Goal: Book appointment/travel/reservation

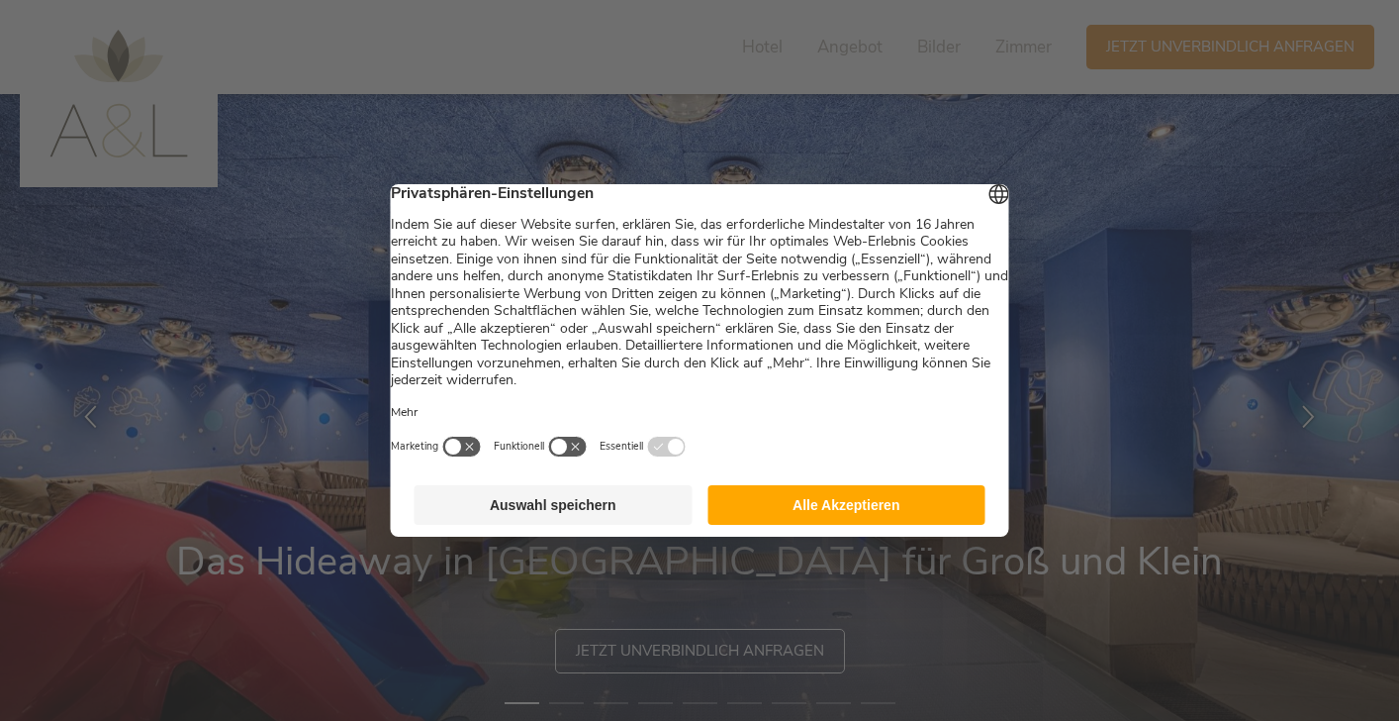
click at [829, 520] on button "Alle Akzeptieren" at bounding box center [847, 505] width 278 height 40
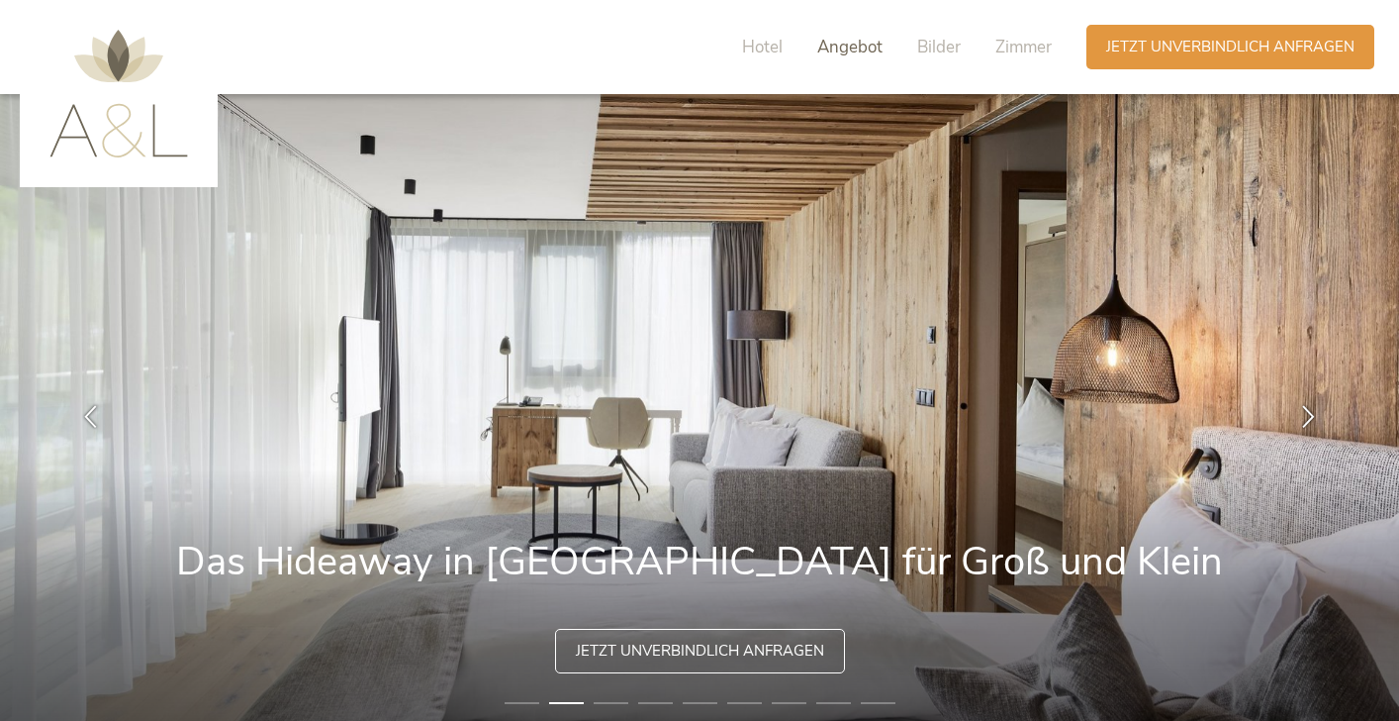
click at [853, 54] on span "Angebot" at bounding box center [850, 47] width 65 height 23
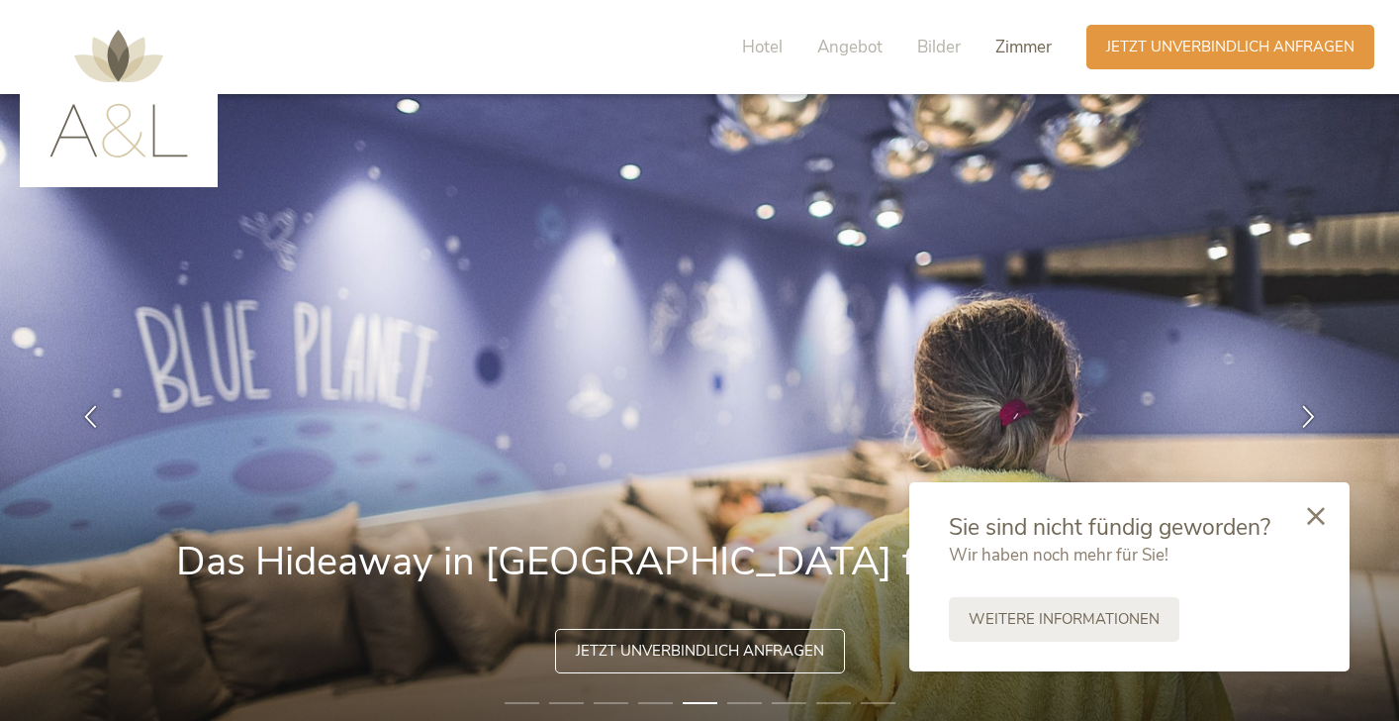
click at [1026, 48] on span "Zimmer" at bounding box center [1024, 47] width 56 height 23
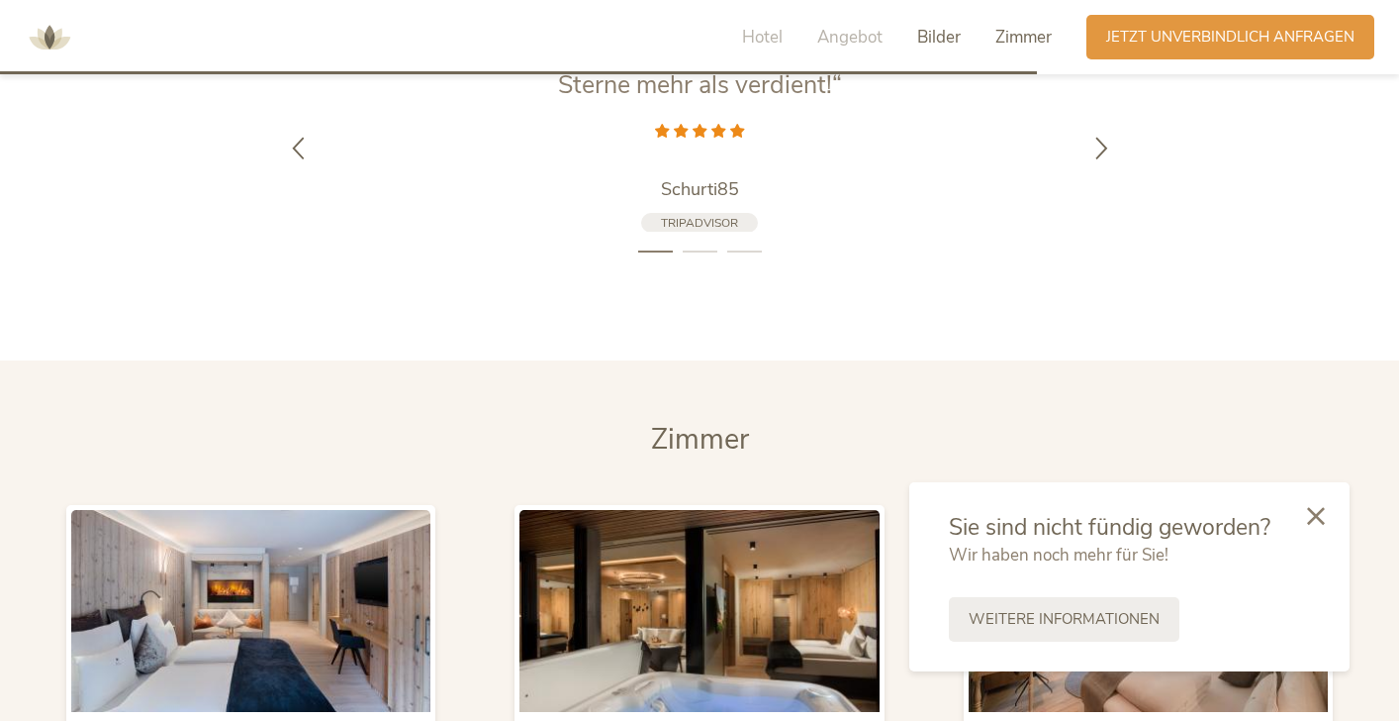
scroll to position [4504, 0]
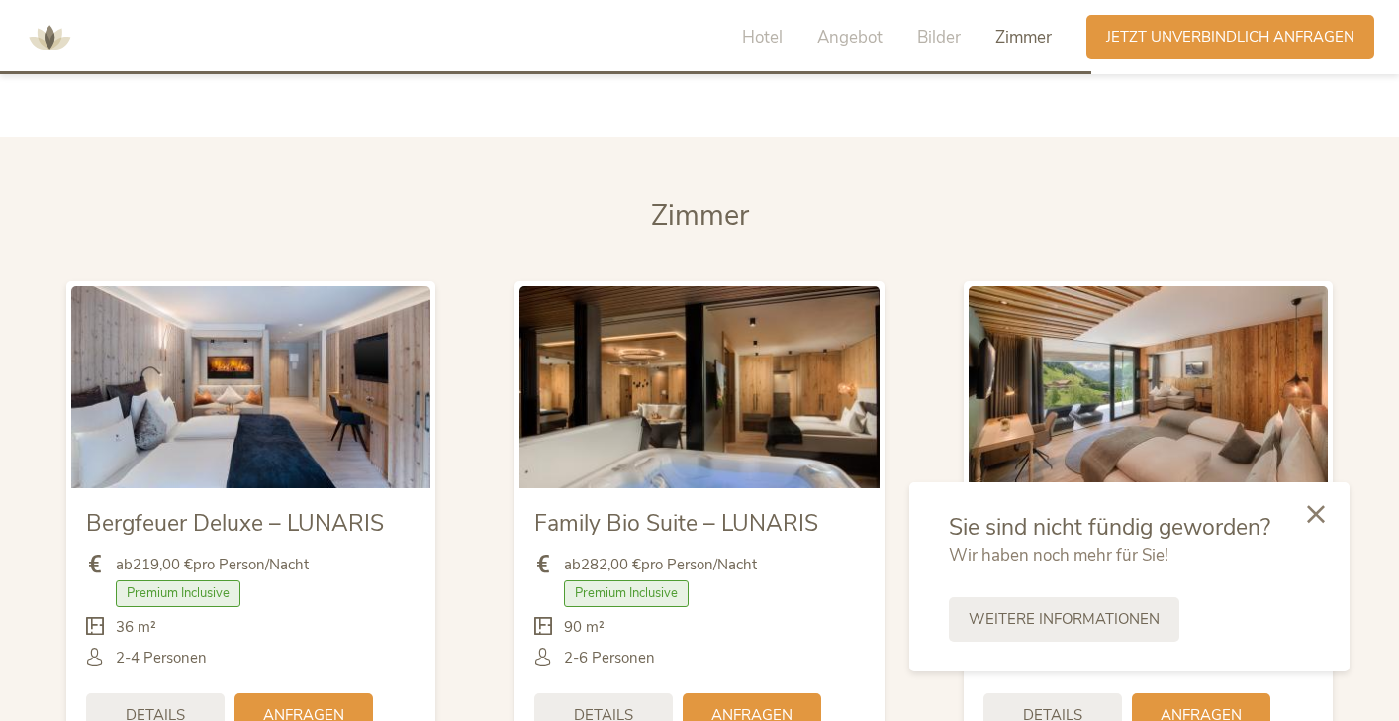
click at [1313, 515] on icon at bounding box center [1316, 514] width 18 height 18
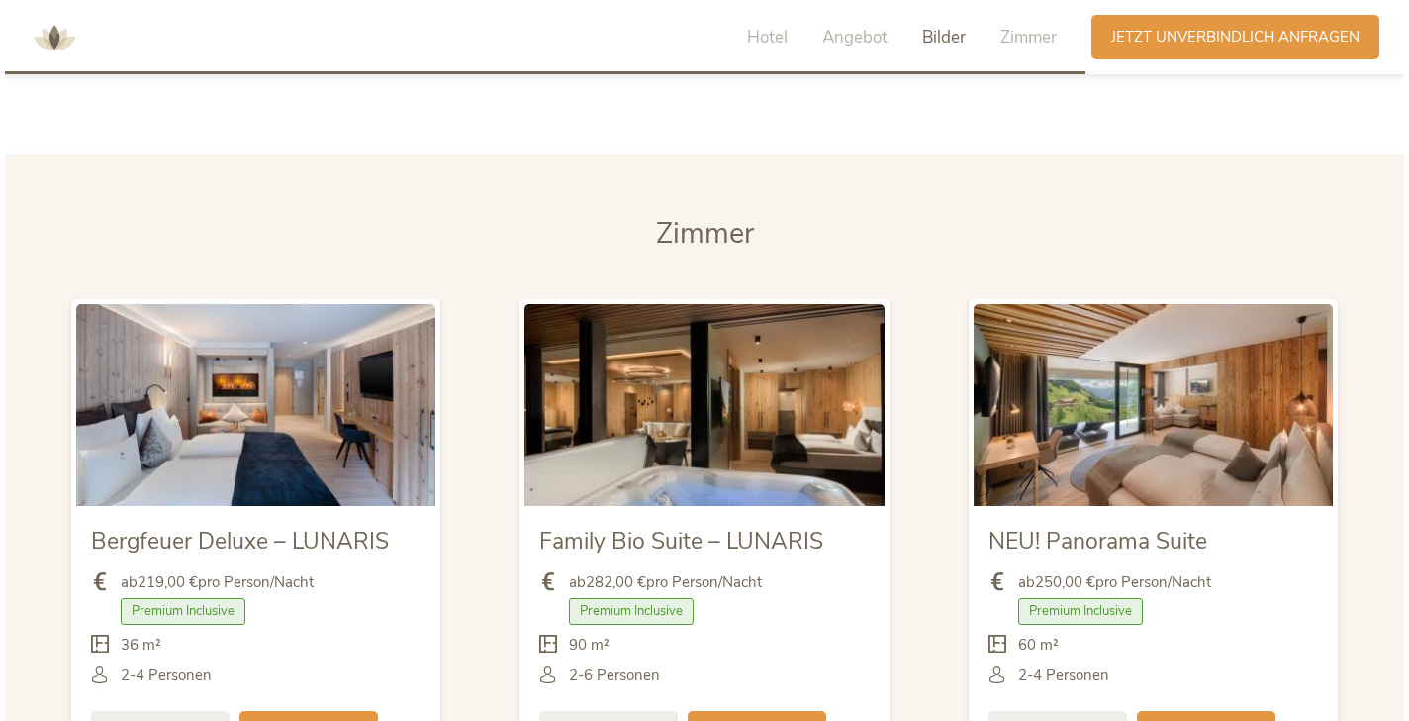
scroll to position [4491, 0]
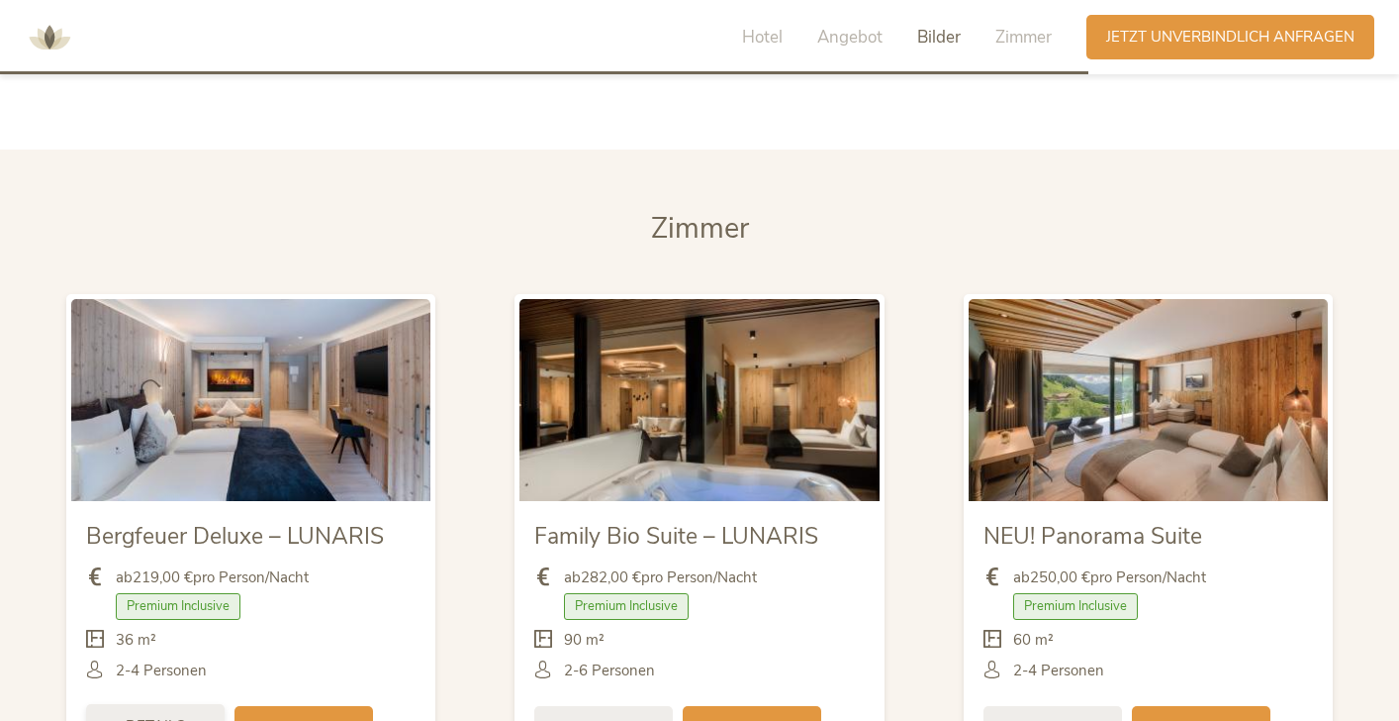
click at [168, 716] on span "Details" at bounding box center [155, 726] width 59 height 21
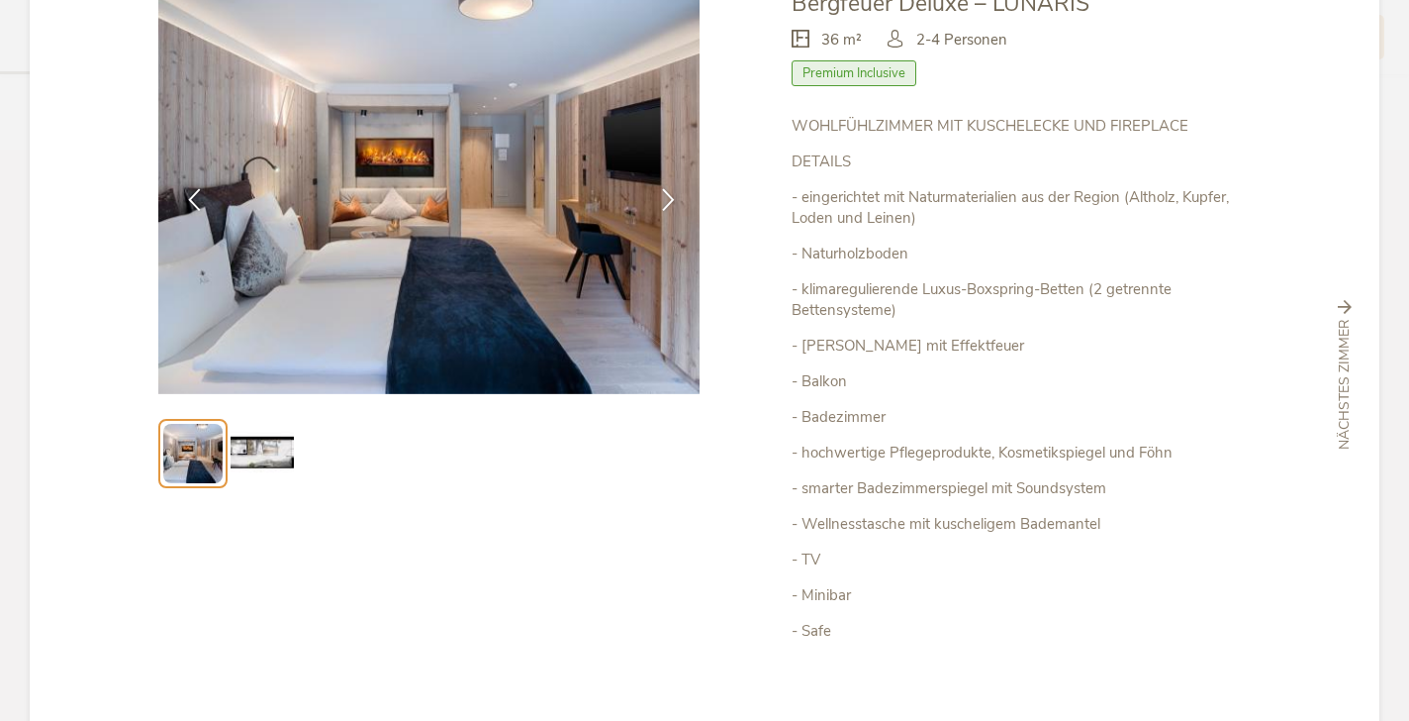
scroll to position [147, 0]
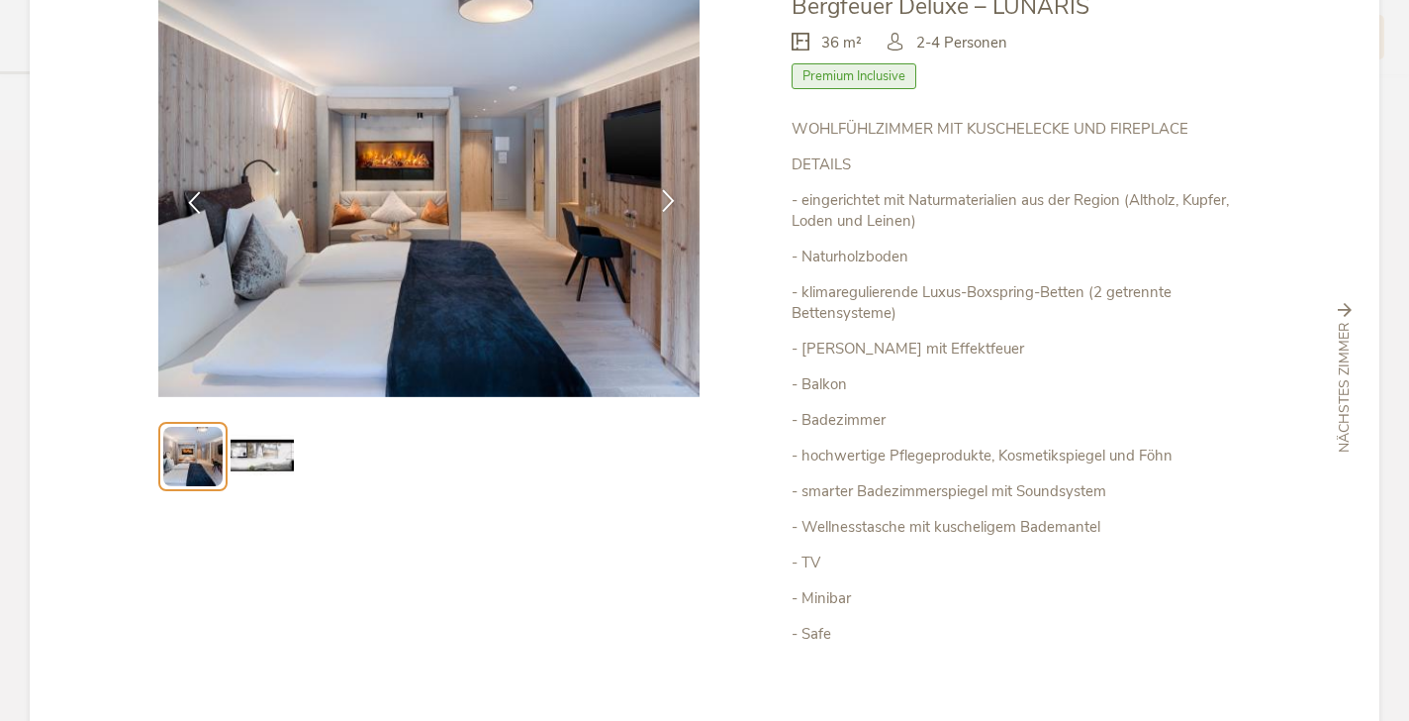
click at [657, 204] on icon at bounding box center [668, 200] width 23 height 23
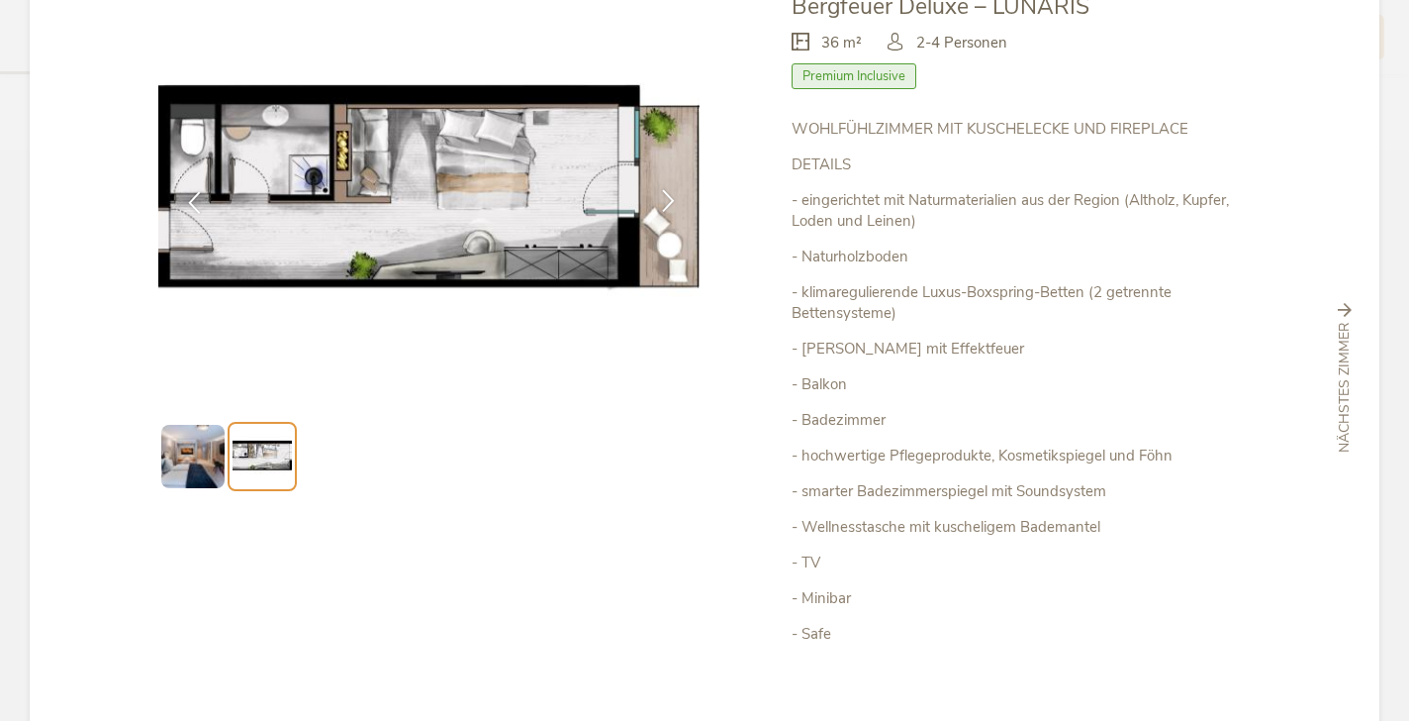
click at [657, 204] on icon at bounding box center [668, 200] width 23 height 23
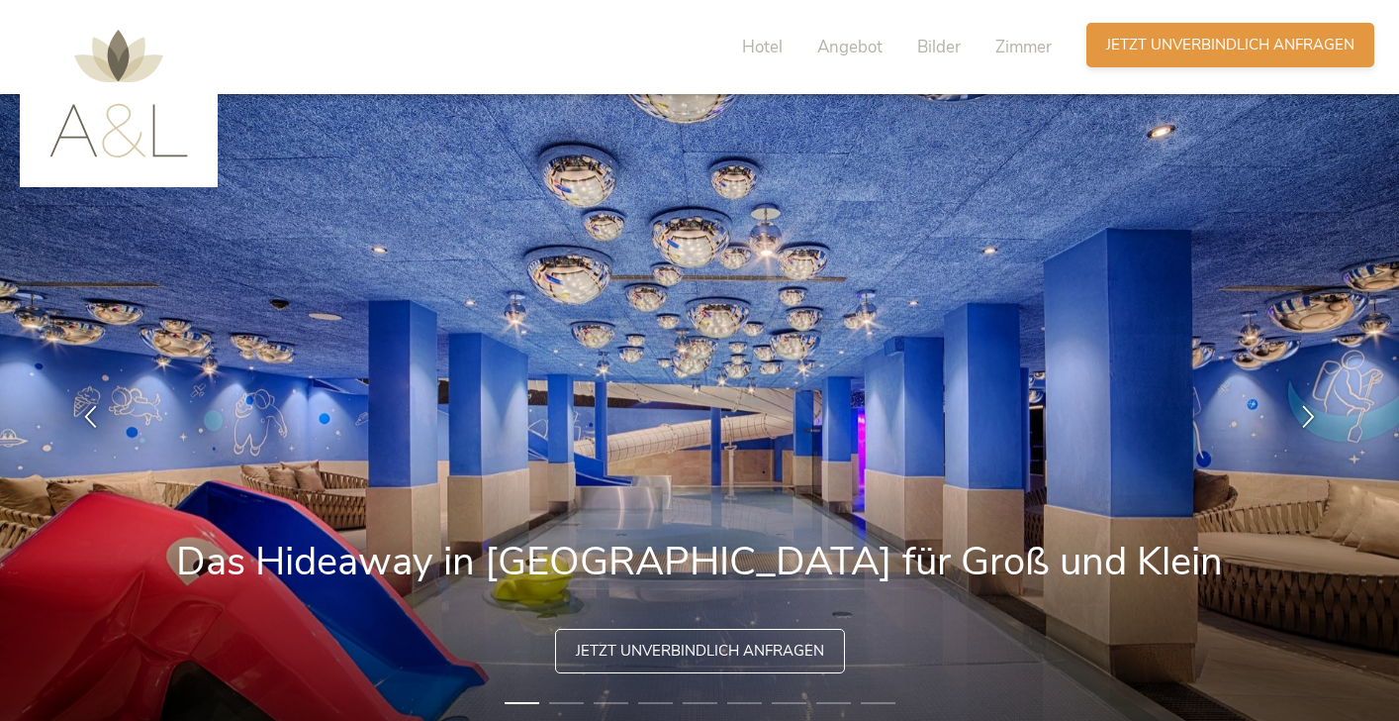
click at [1122, 58] on div "Anfragen Jetzt unverbindlich anfragen" at bounding box center [1231, 45] width 288 height 45
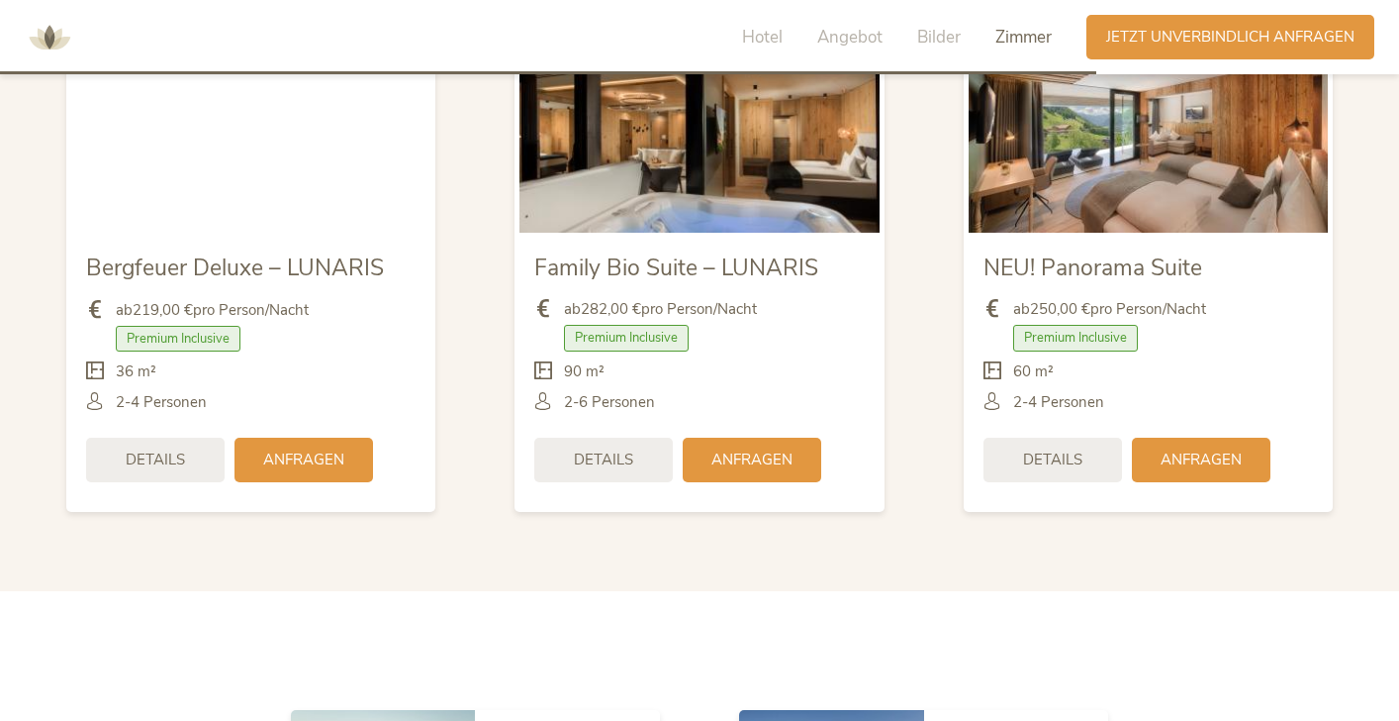
scroll to position [4436, 0]
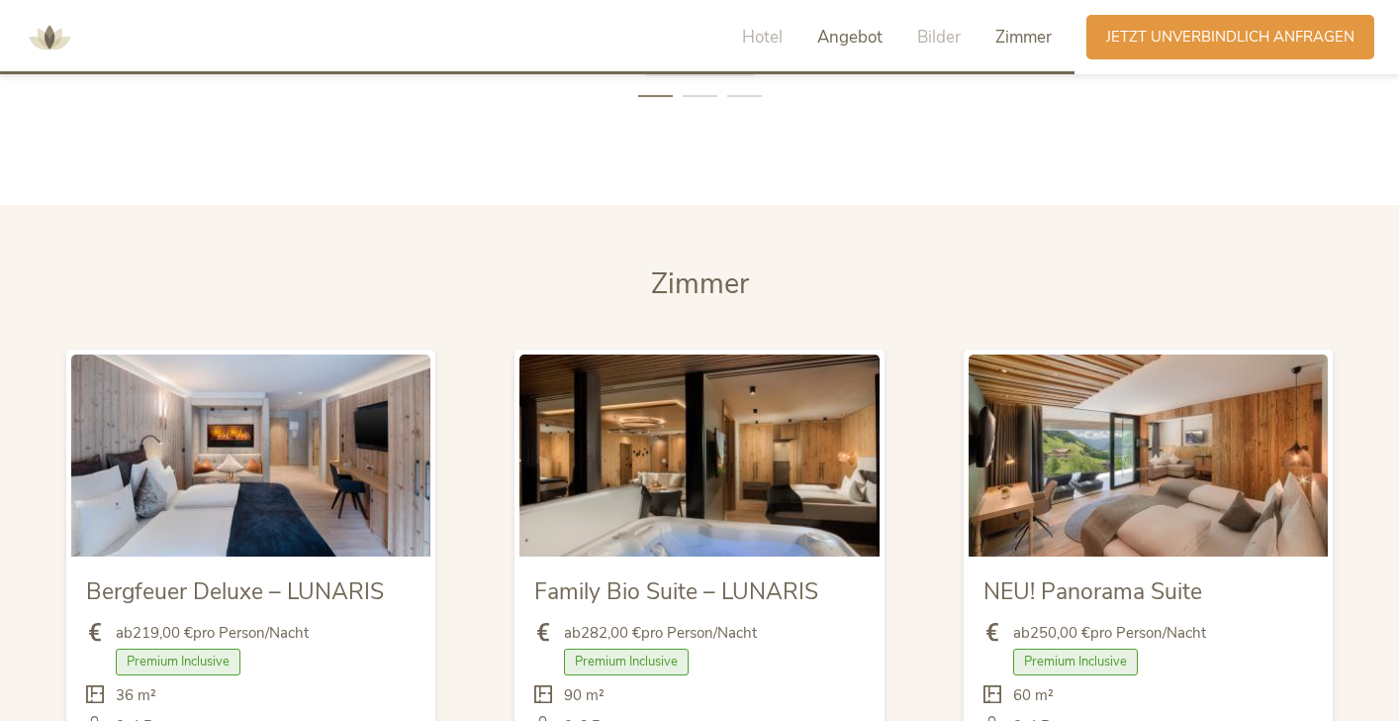
click at [856, 36] on span "Angebot" at bounding box center [850, 37] width 65 height 23
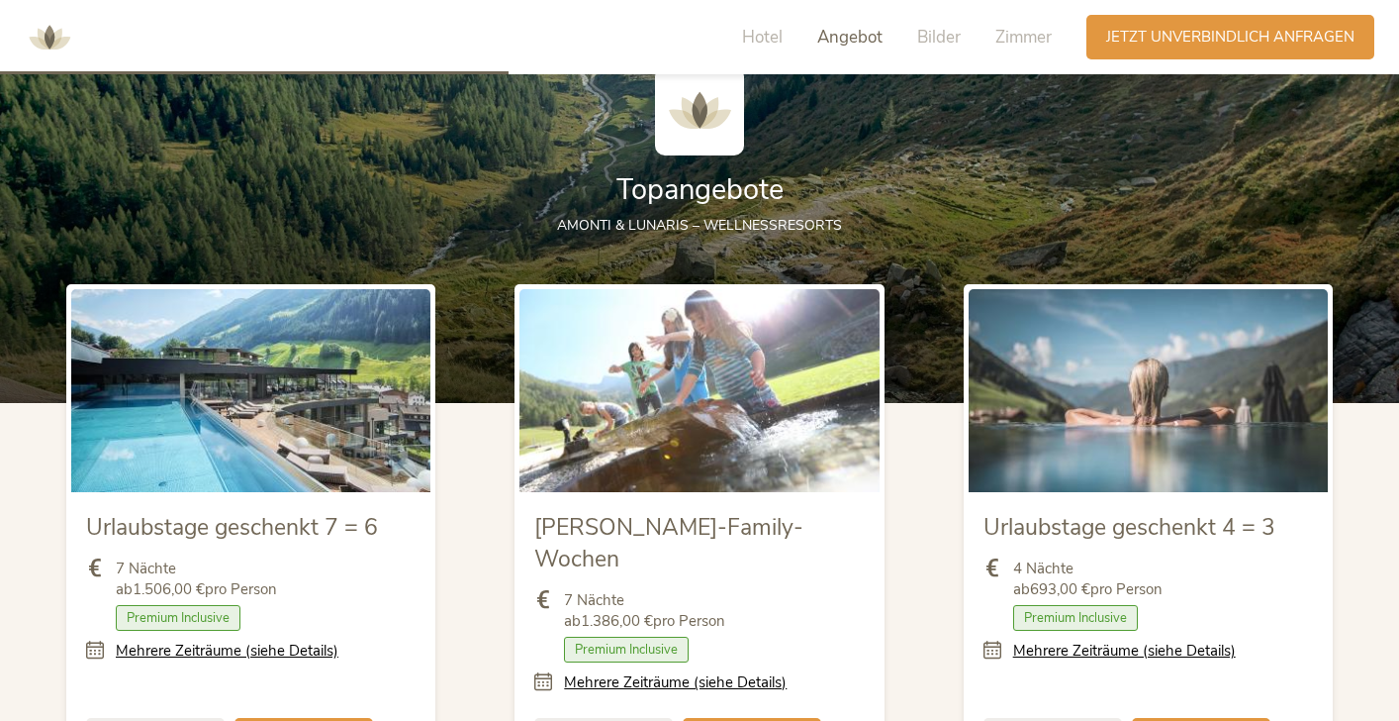
scroll to position [1979, 0]
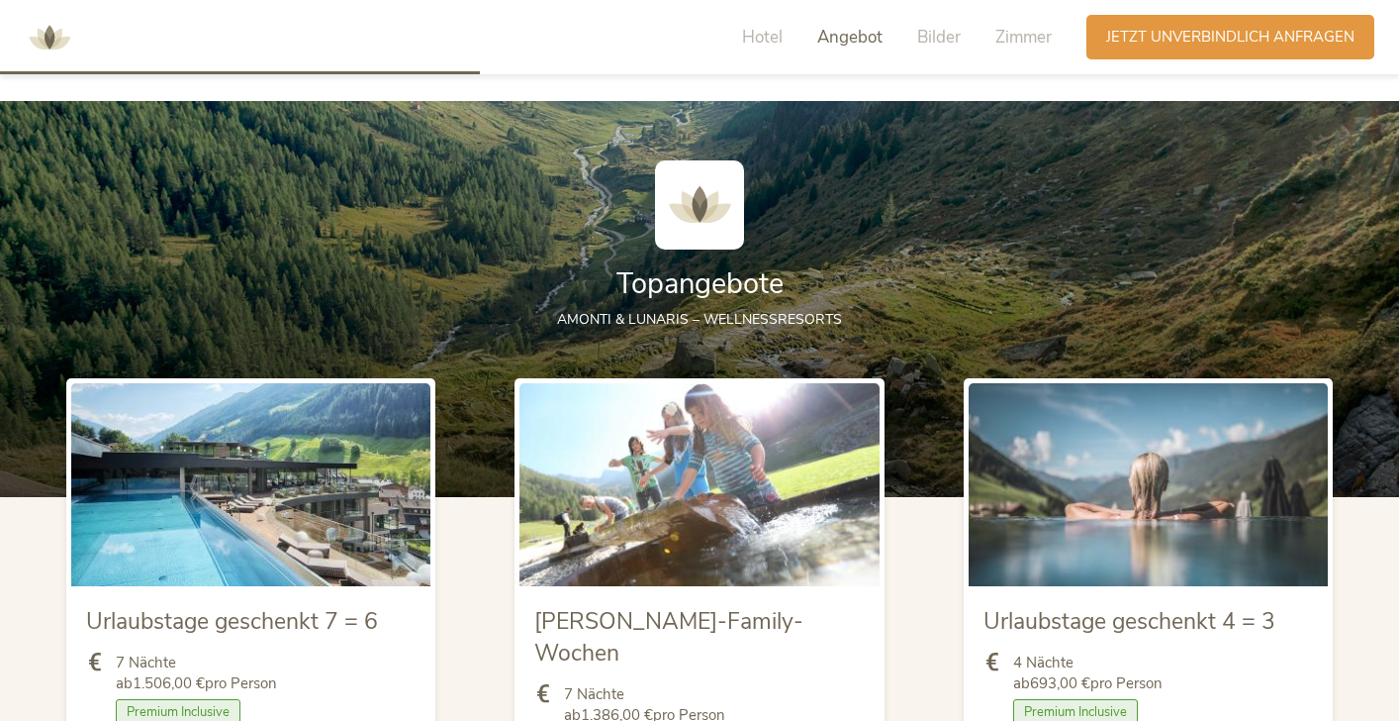
click at [244, 525] on img at bounding box center [250, 484] width 359 height 202
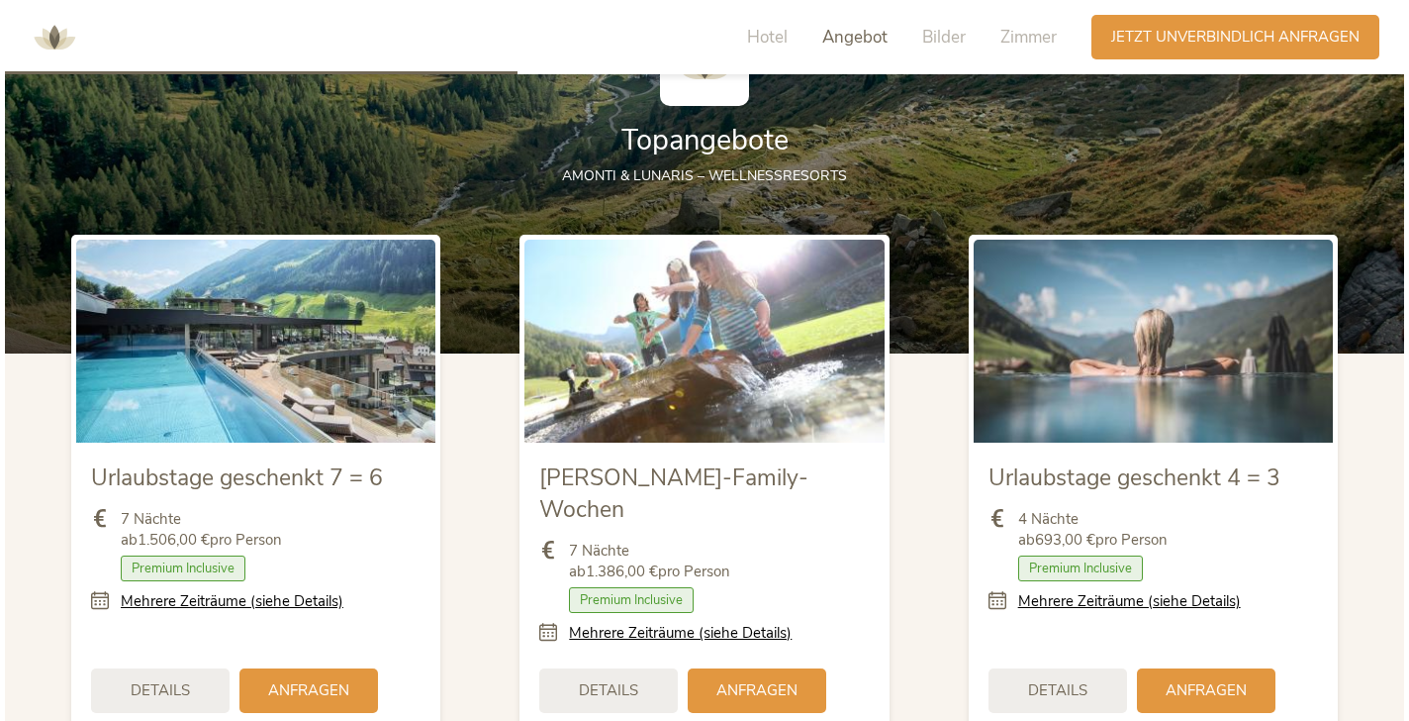
scroll to position [2214, 0]
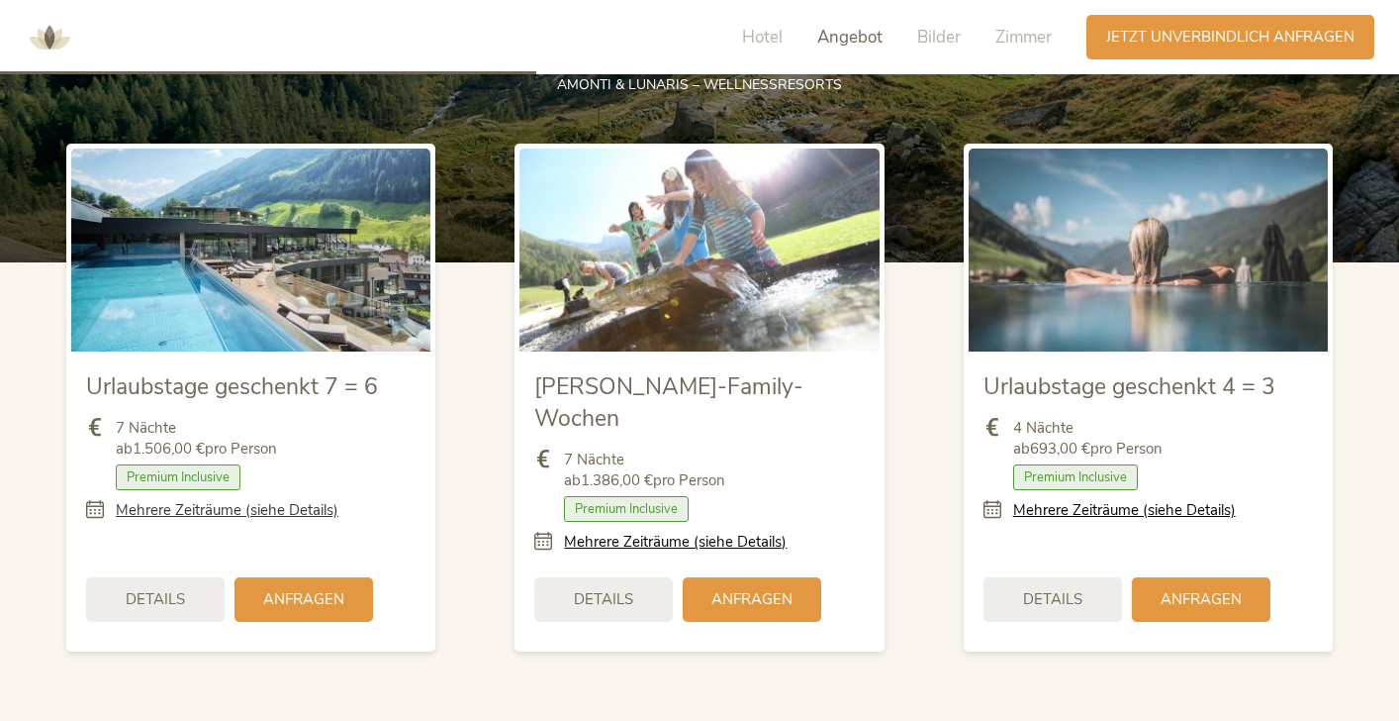
click at [233, 507] on link "Mehrere Zeiträume (siehe Details)" at bounding box center [227, 510] width 223 height 21
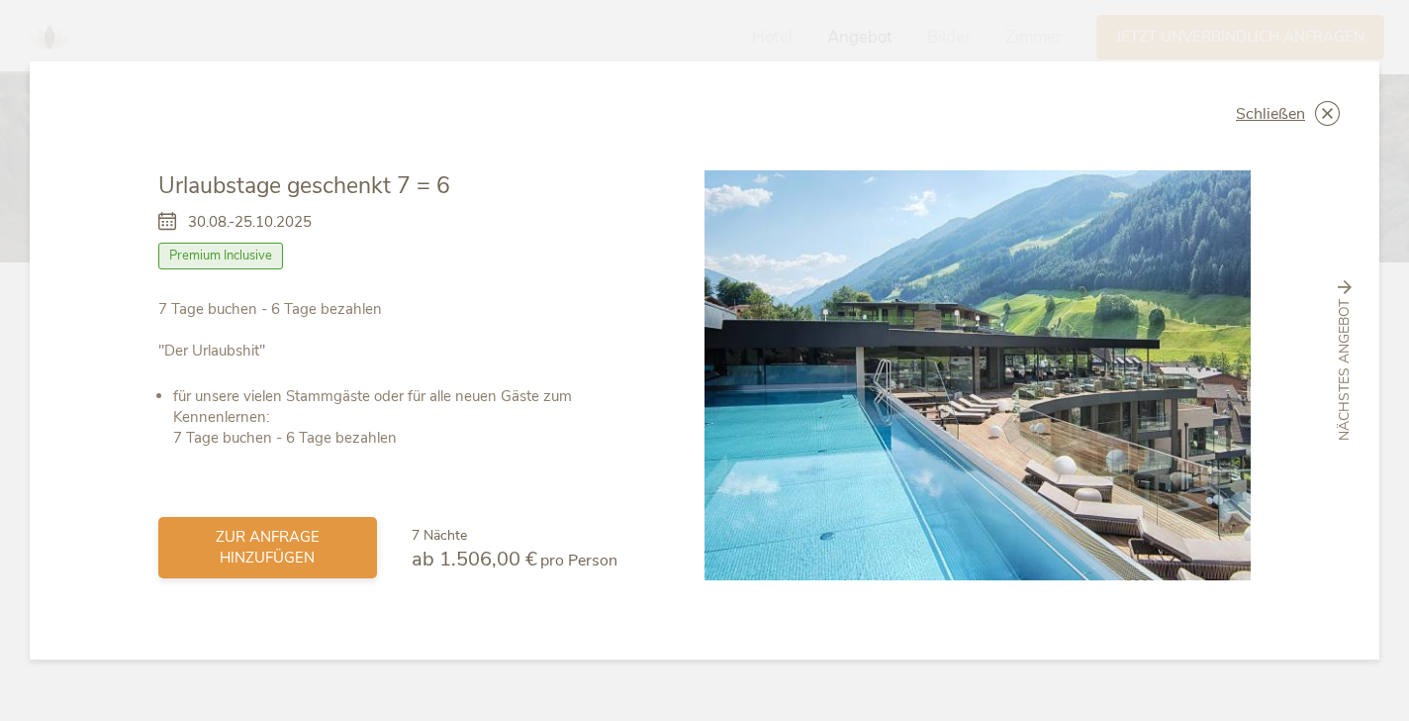
click at [271, 546] on span "zur Anfrage hinzufügen" at bounding box center [267, 548] width 179 height 42
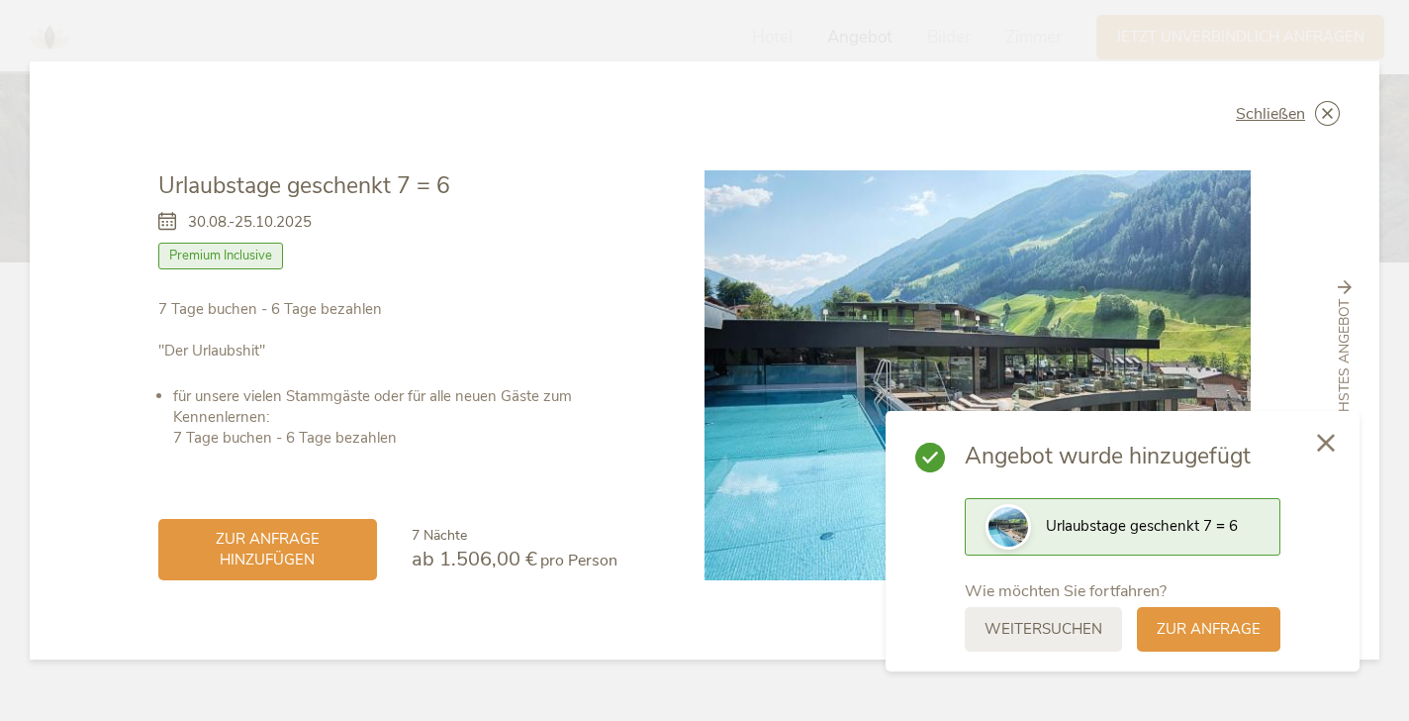
click at [1314, 453] on div at bounding box center [1326, 444] width 67 height 70
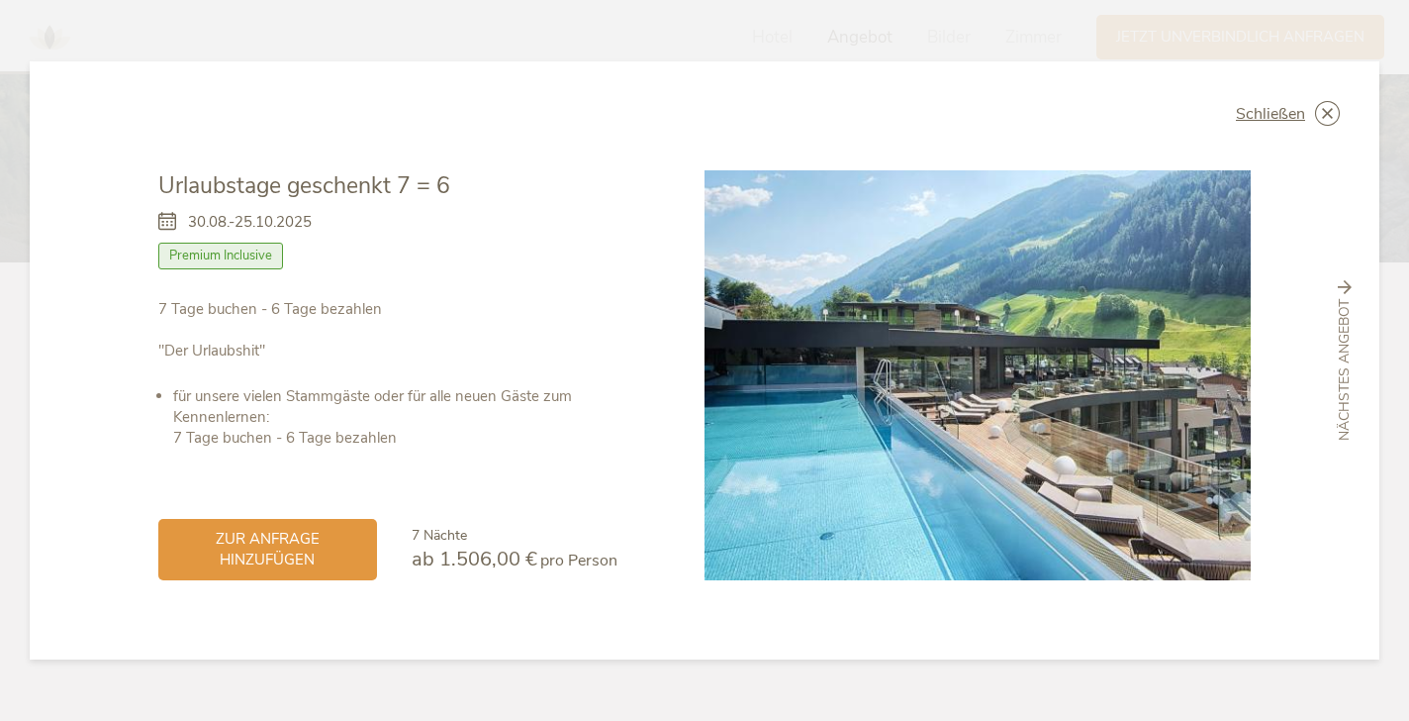
click at [1352, 388] on span "nächstes Angebot" at bounding box center [1345, 370] width 20 height 142
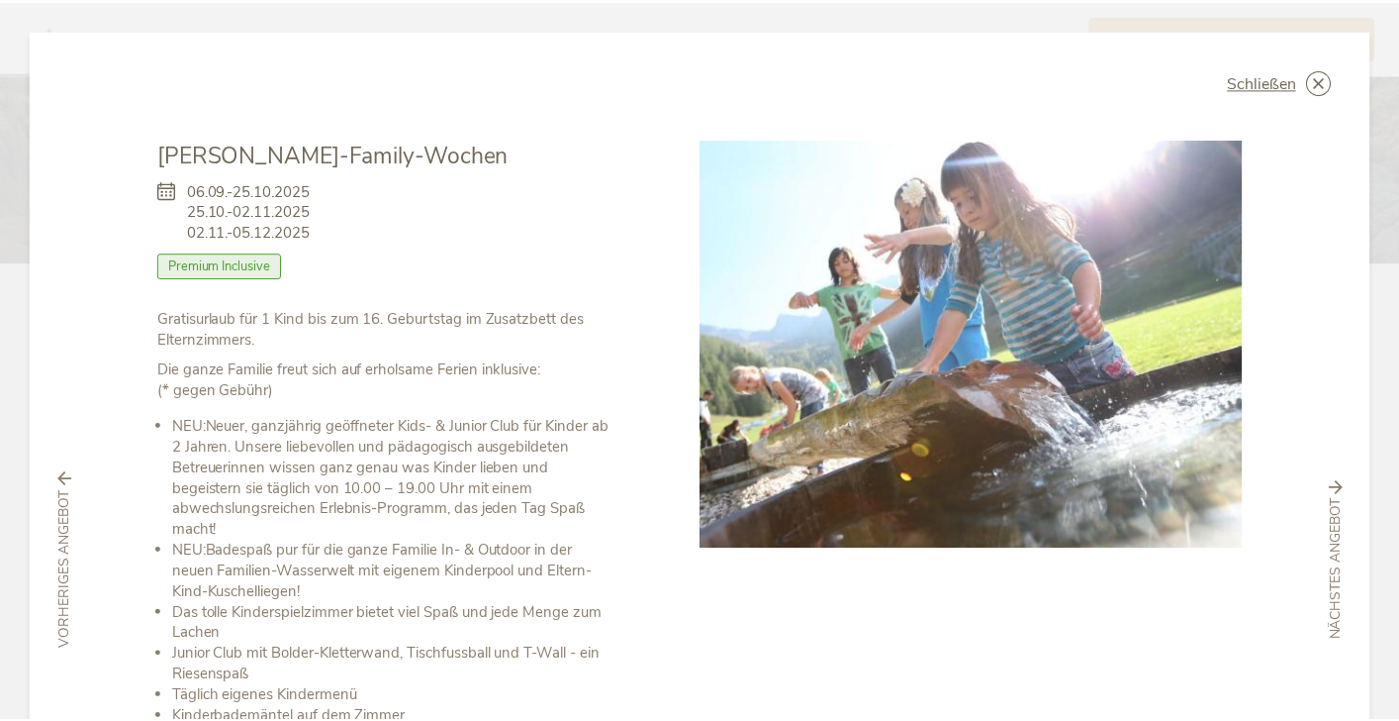
scroll to position [0, 0]
click at [1250, 83] on span "Schließen" at bounding box center [1270, 82] width 69 height 16
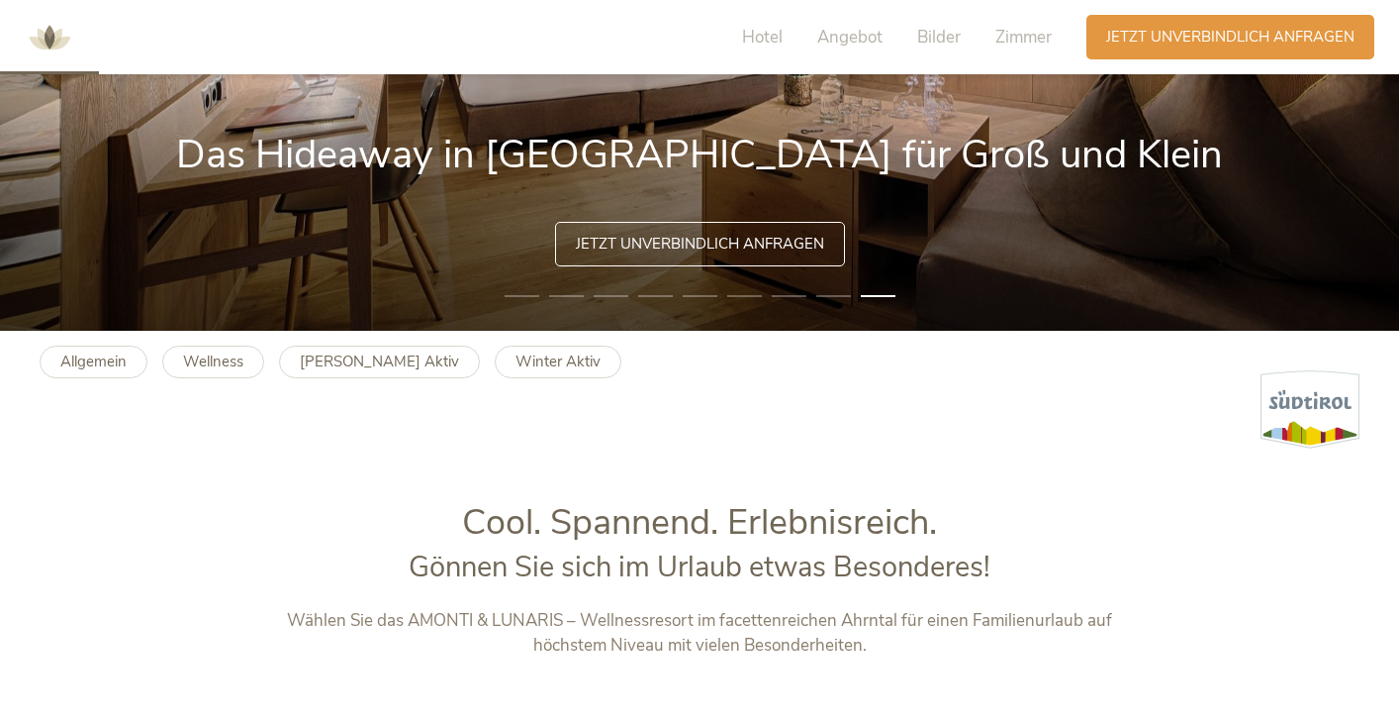
scroll to position [394, 0]
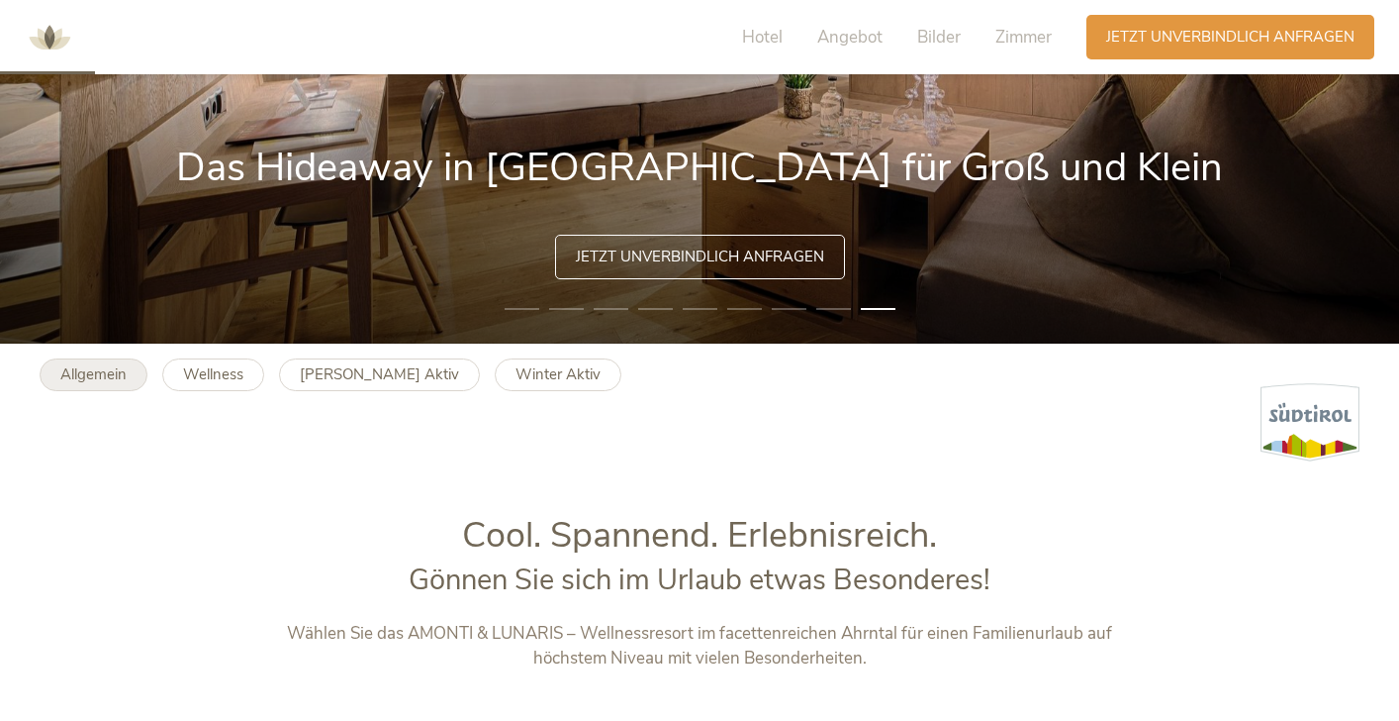
click at [91, 368] on b "Allgemein" at bounding box center [93, 374] width 66 height 20
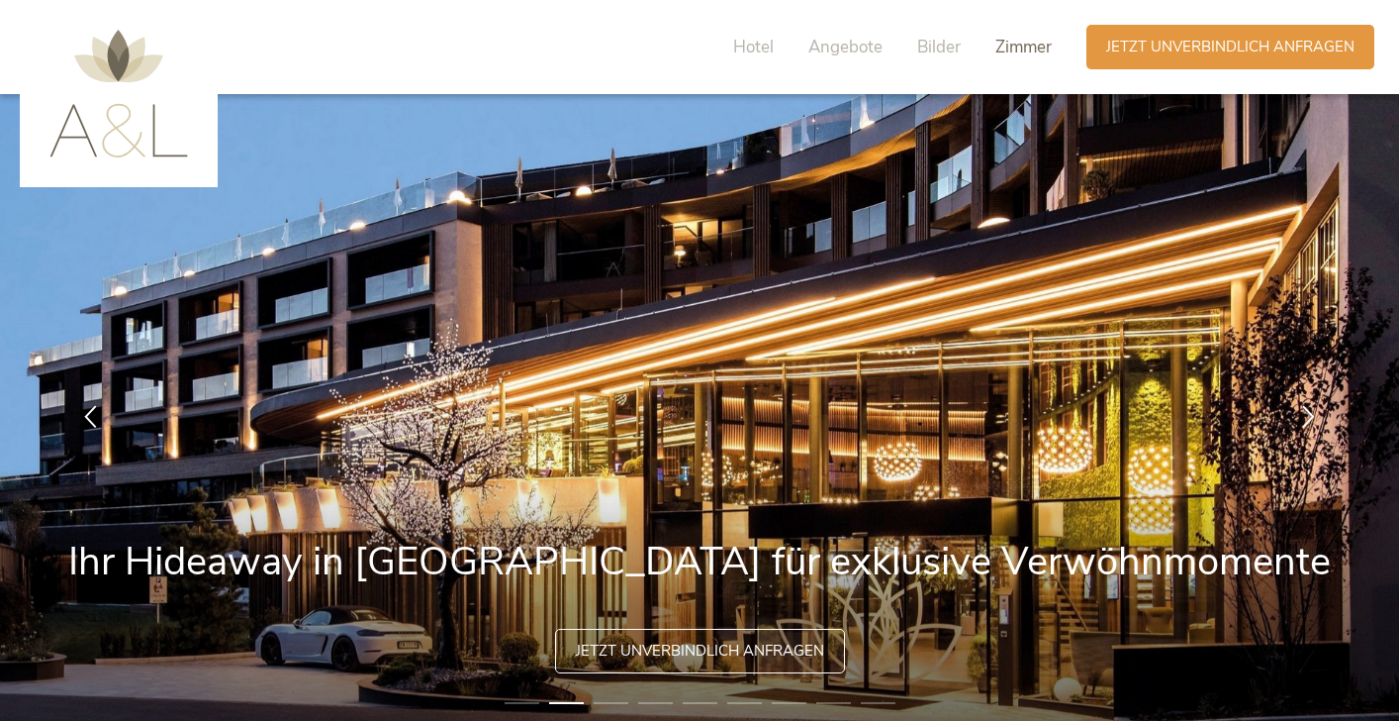
click at [1038, 56] on span "Zimmer" at bounding box center [1024, 47] width 56 height 23
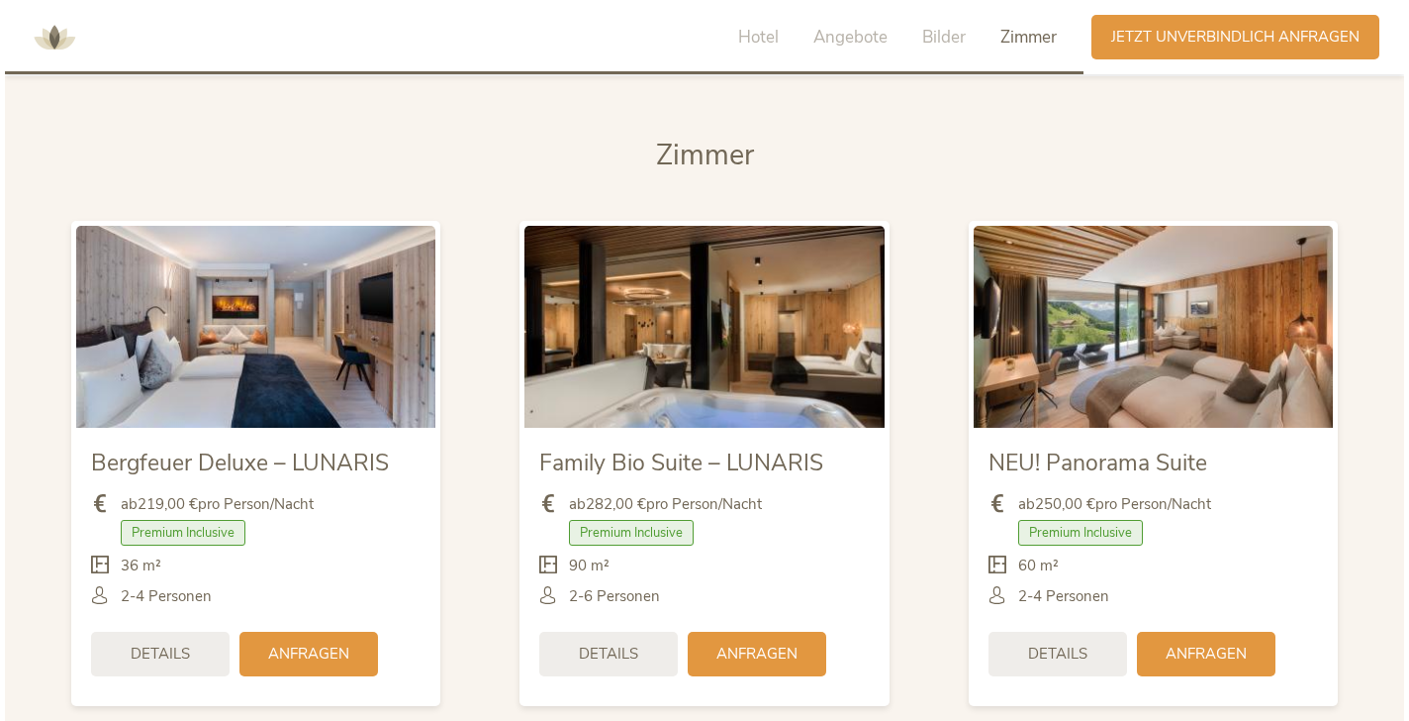
scroll to position [4579, 0]
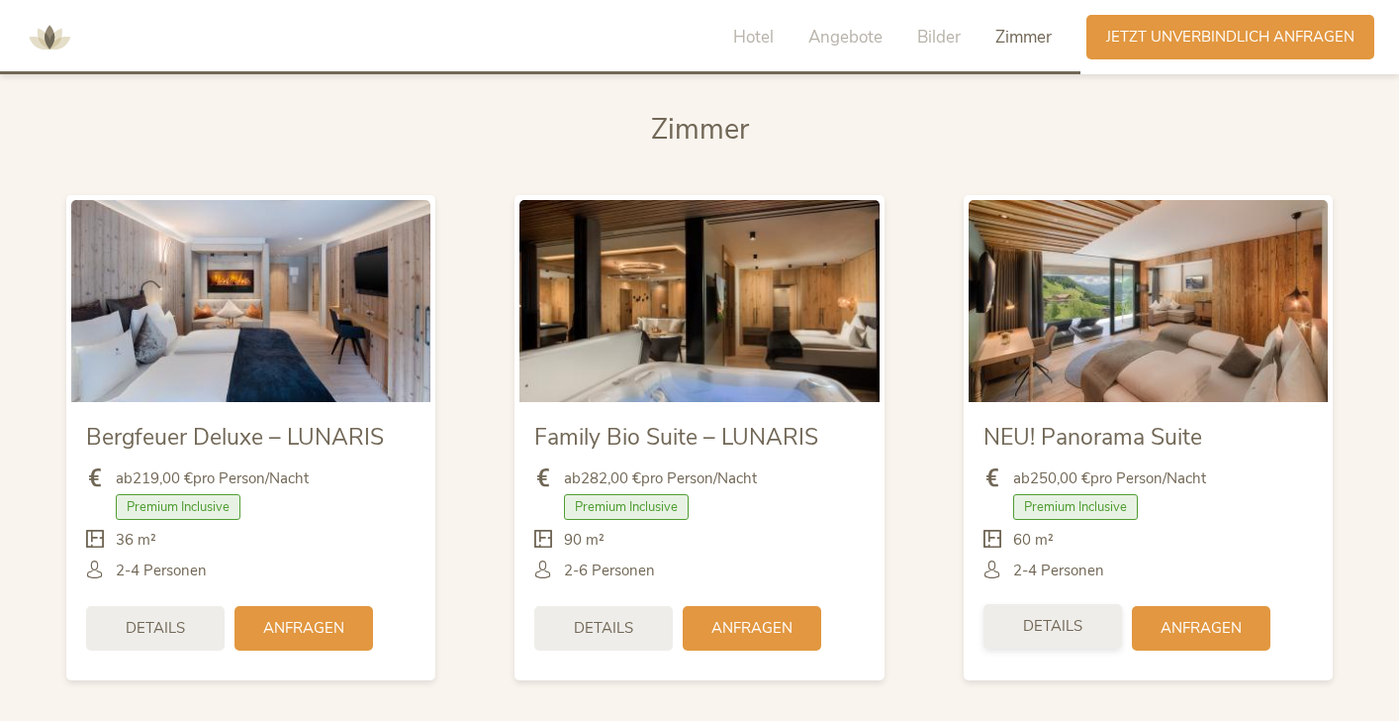
click at [1075, 616] on span "Details" at bounding box center [1052, 626] width 59 height 21
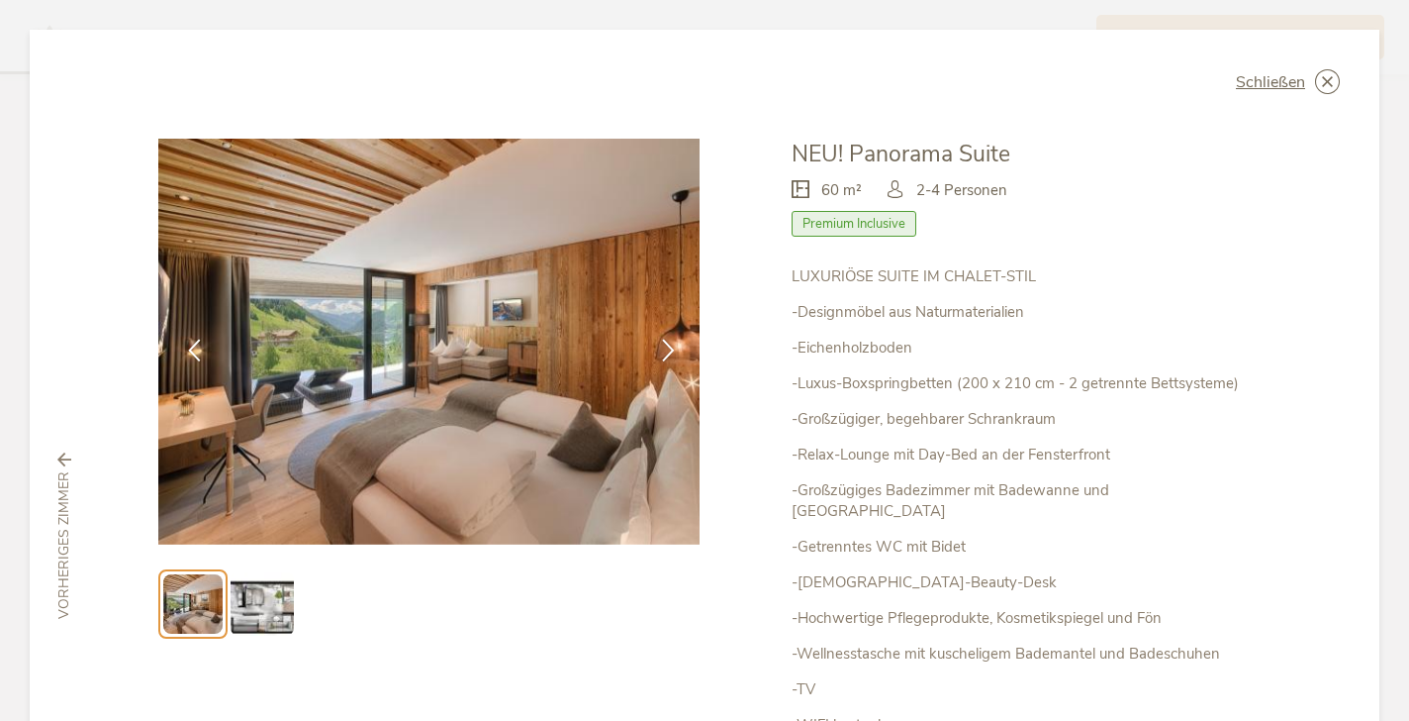
click at [278, 608] on img at bounding box center [262, 603] width 63 height 63
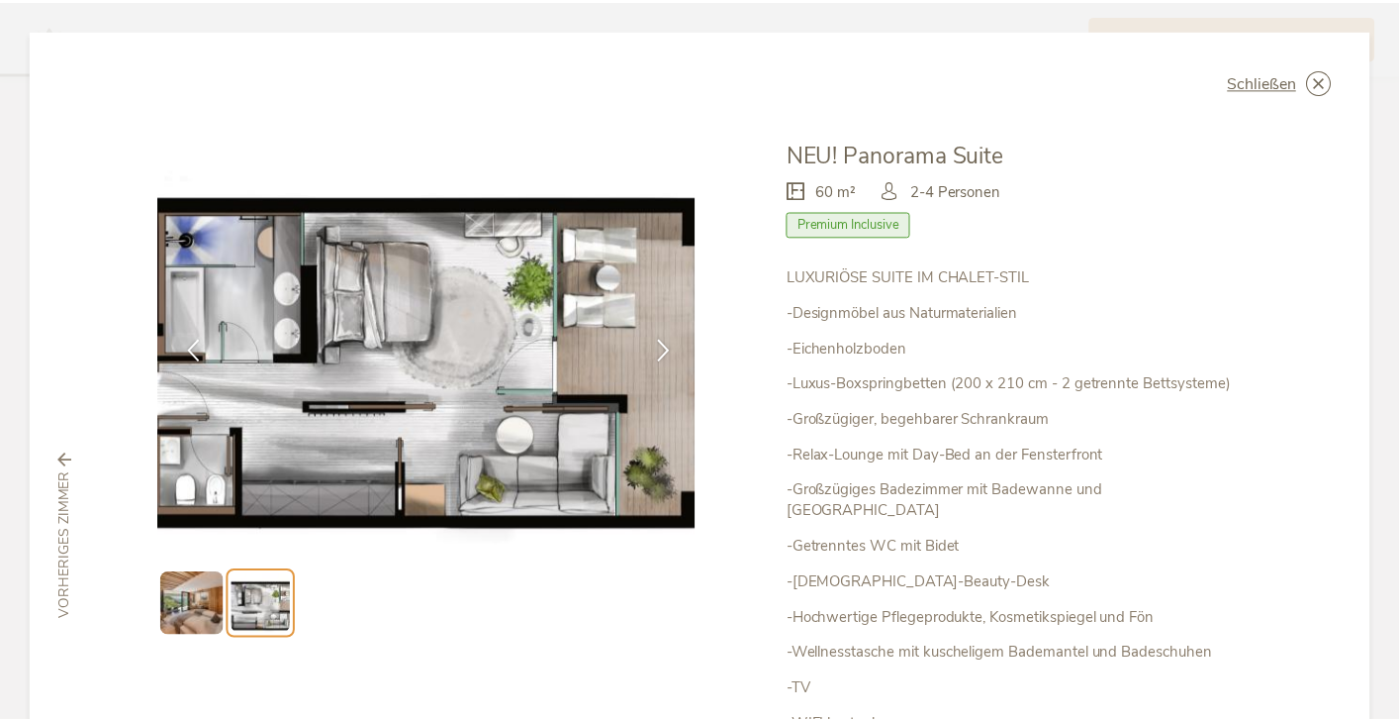
scroll to position [0, 0]
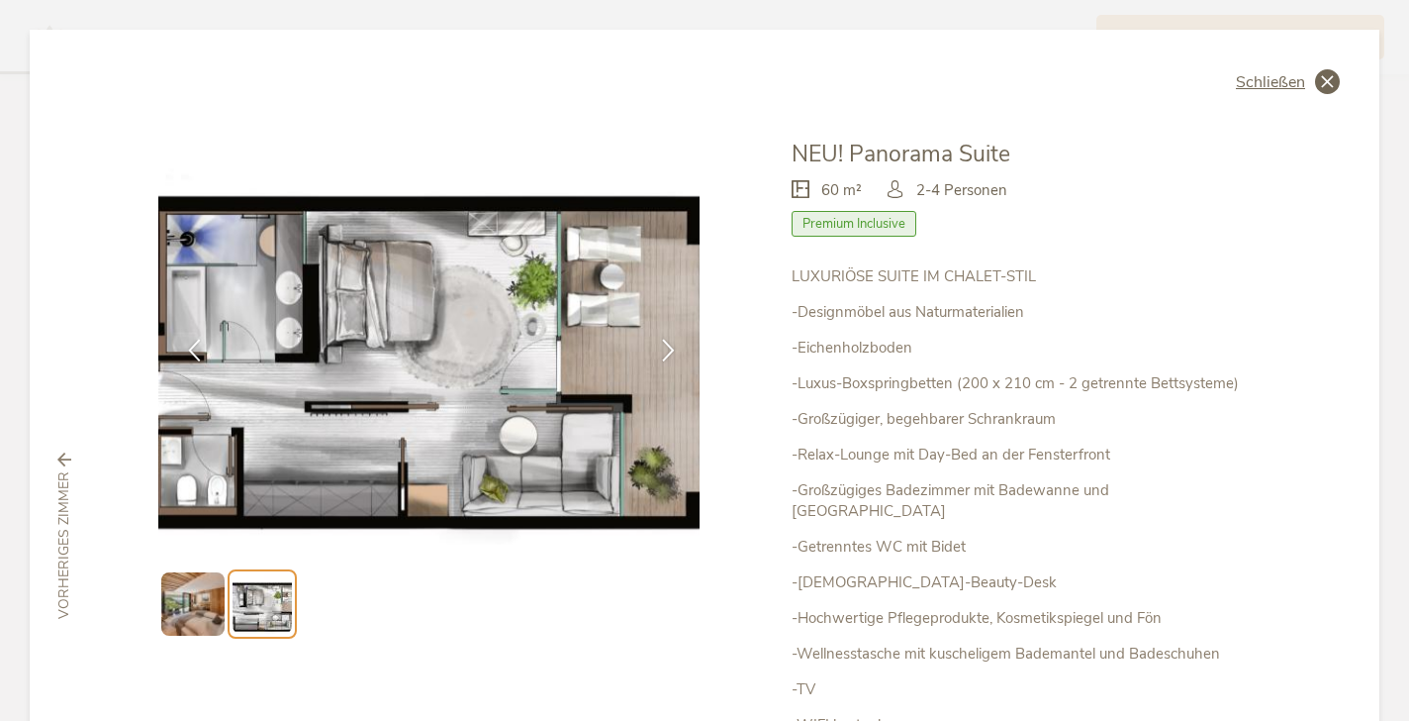
click at [1315, 93] on icon at bounding box center [1327, 81] width 25 height 25
